Goal: Transaction & Acquisition: Purchase product/service

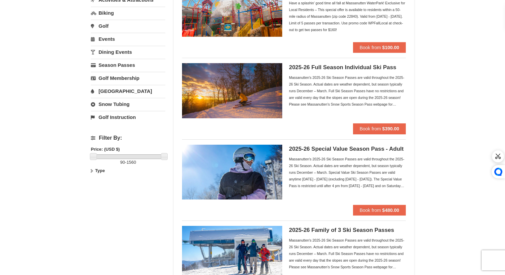
scroll to position [101, 0]
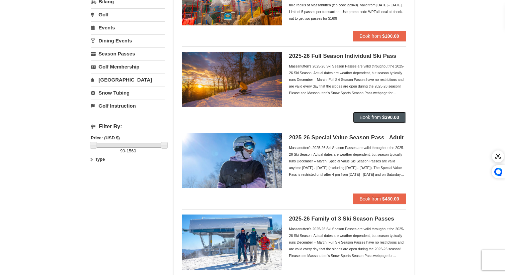
click at [378, 119] on span "Book from" at bounding box center [369, 116] width 21 height 5
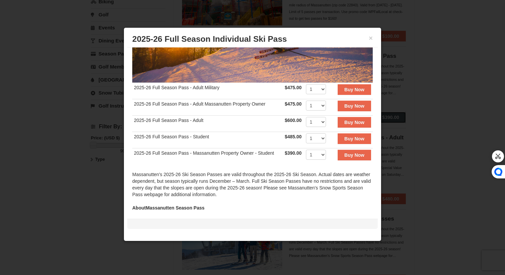
scroll to position [88, 0]
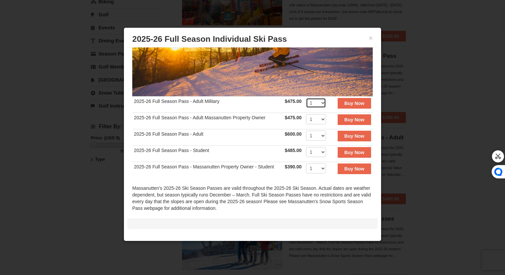
click at [316, 104] on select "1 2 3 4 5 6 7 8 9 10 11 12 13 14 15 16 17 18 19 20" at bounding box center [316, 103] width 20 height 10
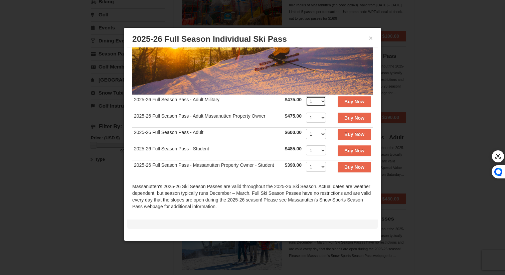
scroll to position [81, 0]
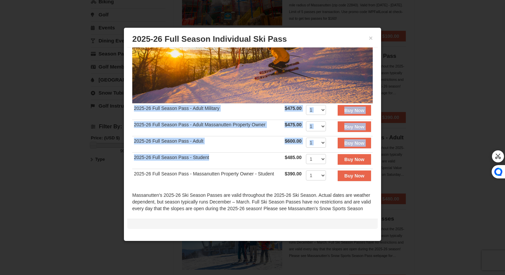
drag, startPoint x: 210, startPoint y: 157, endPoint x: 124, endPoint y: 159, distance: 85.1
click at [124, 159] on div "× 2025-26 Full Season Individual Ski Pass 2025-26 Full Season Pass - Adult Mili…" at bounding box center [252, 133] width 258 height 213
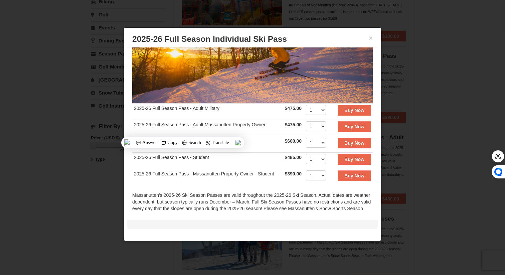
click at [218, 160] on td "2025-26 Full Season Pass - Student" at bounding box center [207, 160] width 151 height 16
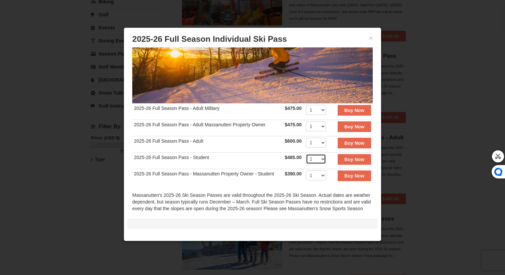
click at [321, 160] on select "1 2 3 4 5 6 7 8 9 10 11 12 13 14 15 16 17 18 19 20" at bounding box center [316, 159] width 20 height 10
click at [306, 154] on select "1 2 3 4 5 6 7 8 9 10 11 12 13 14 15 16 17 18 19 20" at bounding box center [316, 159] width 20 height 10
click at [320, 163] on select "1 2 3 4 5 6 7 8 9 10 11 12 13 14 15 16 17 18 19 20" at bounding box center [316, 159] width 20 height 10
select select "1"
click at [306, 154] on select "1 2 3 4 5 6 7 8 9 10 11 12 13 14 15 16 17 18 19 20" at bounding box center [316, 159] width 20 height 10
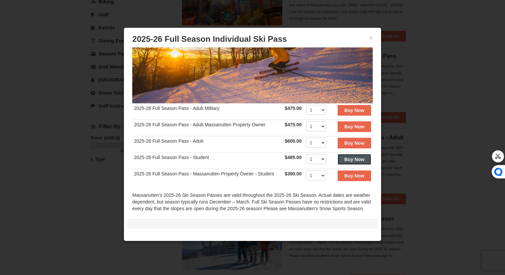
click at [346, 163] on button "Buy Now" at bounding box center [353, 159] width 33 height 11
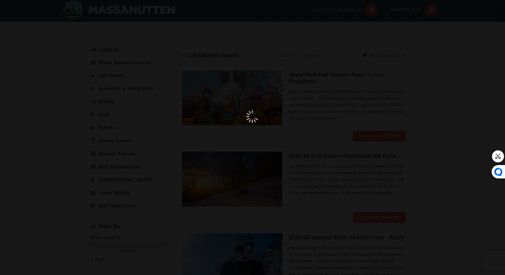
scroll to position [2, 0]
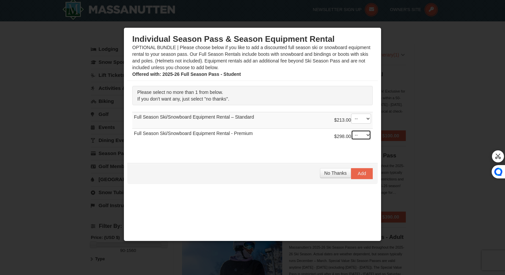
click at [363, 137] on select "-- 01" at bounding box center [361, 135] width 20 height 10
click at [330, 172] on span "No Thanks" at bounding box center [335, 172] width 22 height 5
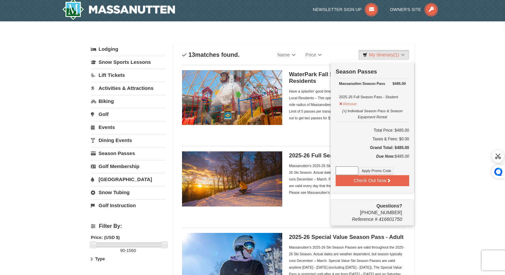
click at [347, 172] on input at bounding box center [346, 170] width 23 height 9
click at [341, 168] on input at bounding box center [346, 170] width 23 height 9
type input "MIL50"
click at [372, 185] on button "Check Out Now" at bounding box center [371, 180] width 73 height 11
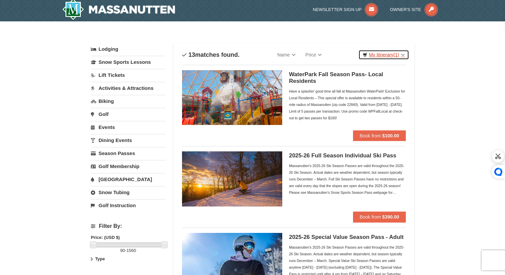
click at [382, 53] on link "My Itinerary (1)" at bounding box center [383, 55] width 51 height 10
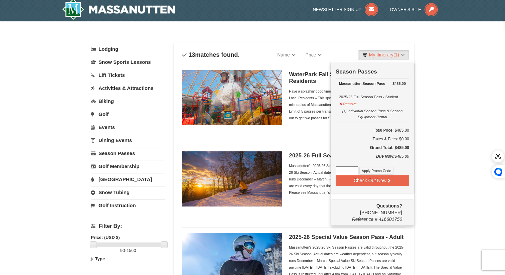
click at [345, 170] on input at bounding box center [346, 170] width 23 height 9
type input "MIL50"
click at [370, 171] on button "Apply Promo Code" at bounding box center [376, 170] width 34 height 7
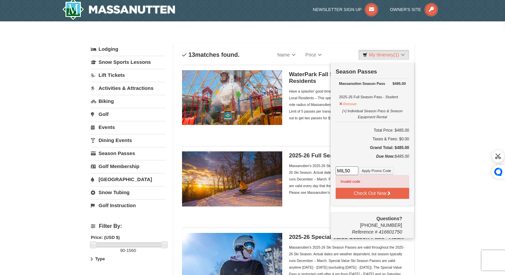
click at [350, 171] on input "MIL50" at bounding box center [346, 170] width 23 height 9
click at [363, 172] on button "Apply Promo Code" at bounding box center [376, 170] width 34 height 7
click at [351, 171] on input "FIFTY" at bounding box center [346, 170] width 23 height 9
type input "F"
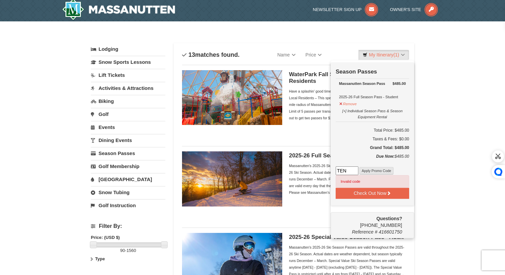
type input "TEN"
click at [366, 174] on button "Apply Promo Code" at bounding box center [376, 170] width 34 height 7
click at [353, 170] on input "TEN" at bounding box center [346, 170] width 23 height 9
type input "10OFF"
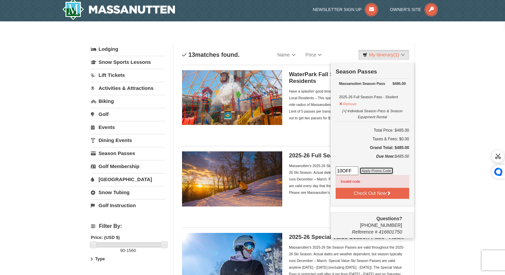
click at [371, 172] on button "Apply Promo Code" at bounding box center [376, 170] width 34 height 7
click at [354, 171] on input "10OFF" at bounding box center [346, 170] width 23 height 9
type input "@"
type input "free10"
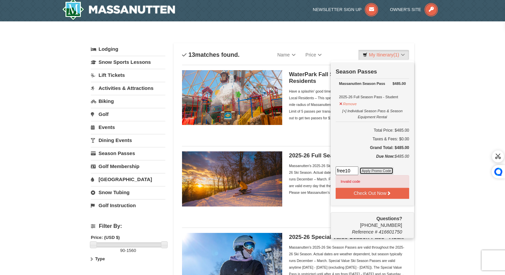
click at [375, 172] on button "Apply Promo Code" at bounding box center [376, 170] width 34 height 7
click at [353, 171] on input "free10" at bounding box center [346, 170] width 23 height 9
type input "SPFREE"
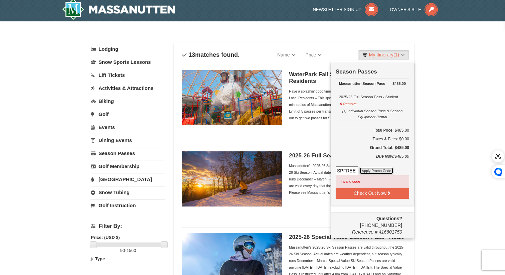
click at [381, 169] on button "Apply Promo Code" at bounding box center [376, 170] width 34 height 7
click at [353, 170] on input "SPFREE" at bounding box center [346, 170] width 23 height 9
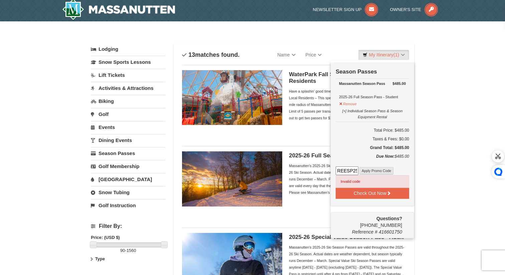
type input "FREESP25"
click at [371, 173] on button "Apply Promo Code" at bounding box center [376, 170] width 34 height 7
click at [351, 171] on input "FREESP25" at bounding box center [346, 170] width 23 height 9
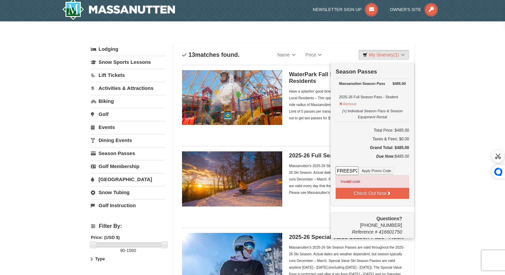
click at [351, 171] on input "FREESP25" at bounding box center [346, 170] width 23 height 9
